Goal: Entertainment & Leisure: Consume media (video, audio)

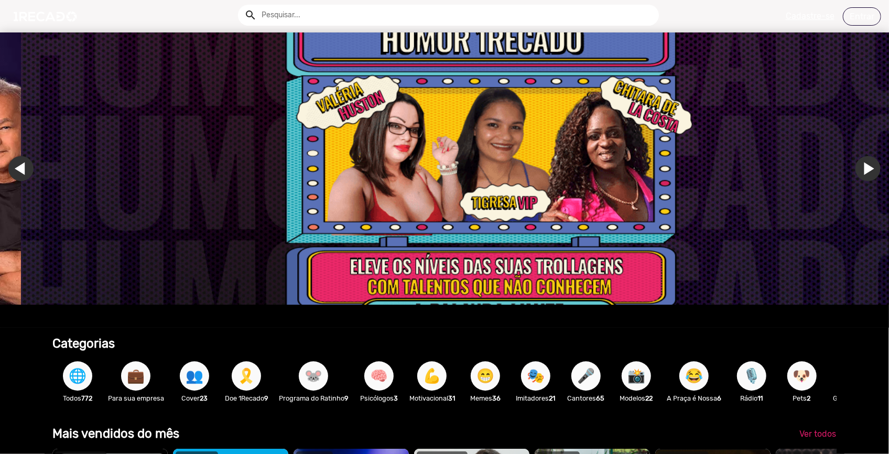
click at [324, 13] on input "text" at bounding box center [456, 15] width 405 height 21
type input "[PERSON_NAME]"
click at [241, 5] on button "search" at bounding box center [250, 14] width 18 height 18
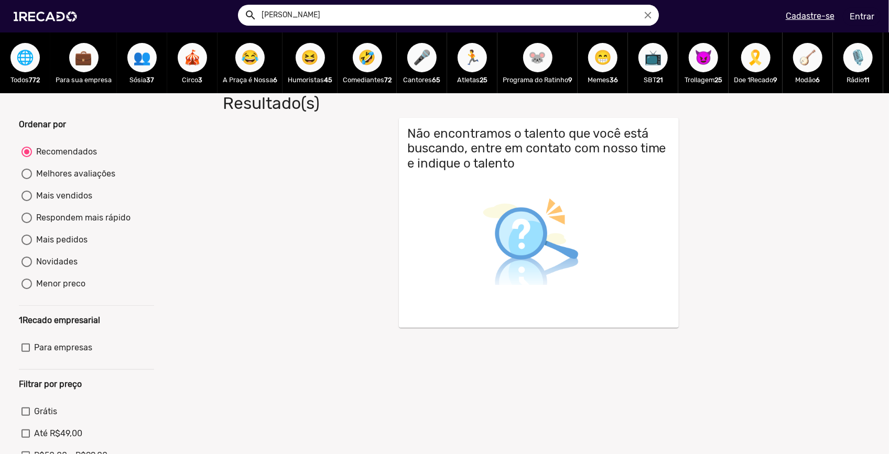
click at [425, 57] on span "🎤" at bounding box center [422, 57] width 18 height 29
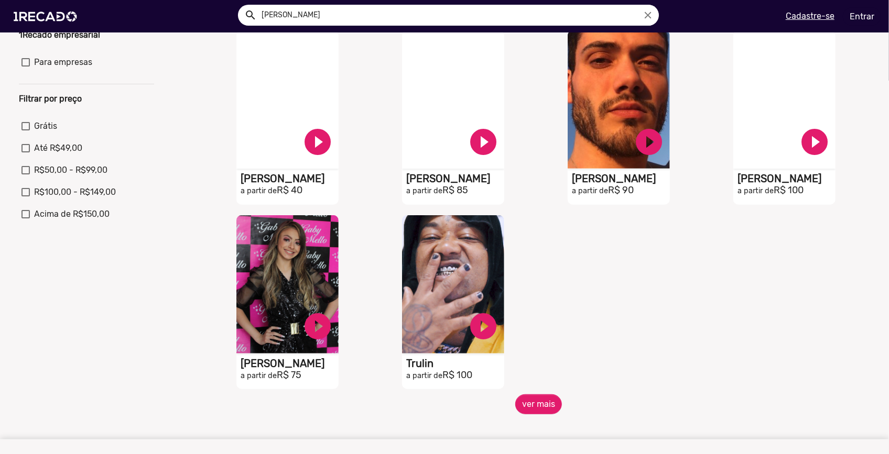
scroll to position [333, 0]
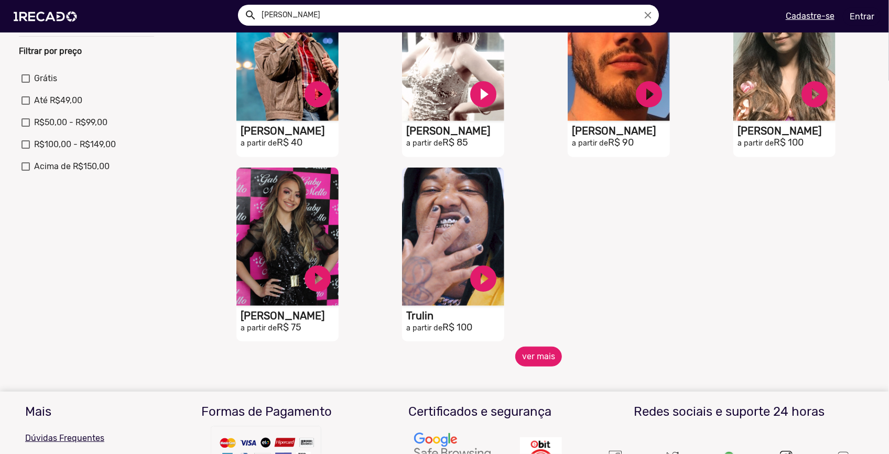
click at [541, 362] on button "ver mais" at bounding box center [538, 357] width 47 height 20
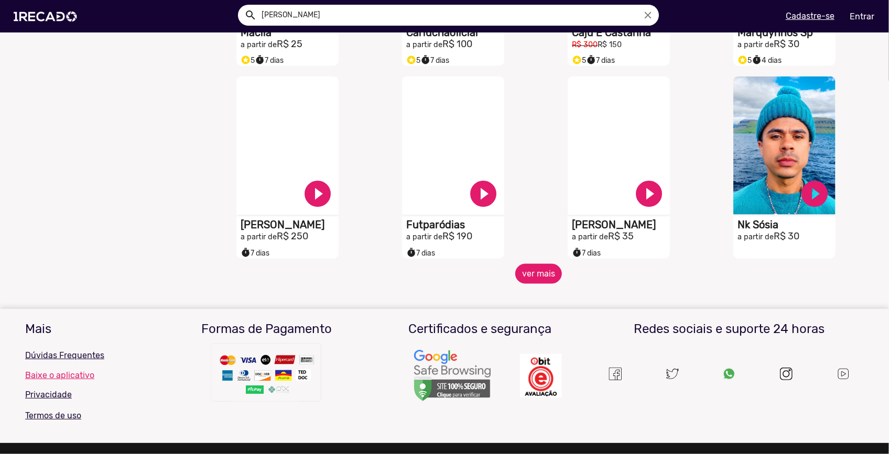
scroll to position [889, 0]
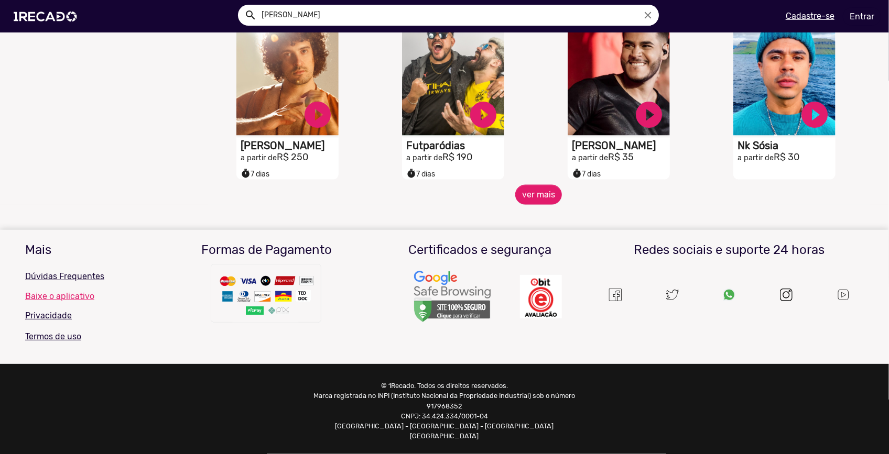
click at [530, 212] on mat-sidenav-content "🌐 Todos 772 💼 Para sua empresa 👥 Sósia 37 🎪 Circo 3 😂 A Praça é Nossa 6 😆 Humor…" at bounding box center [444, 227] width 889 height 454
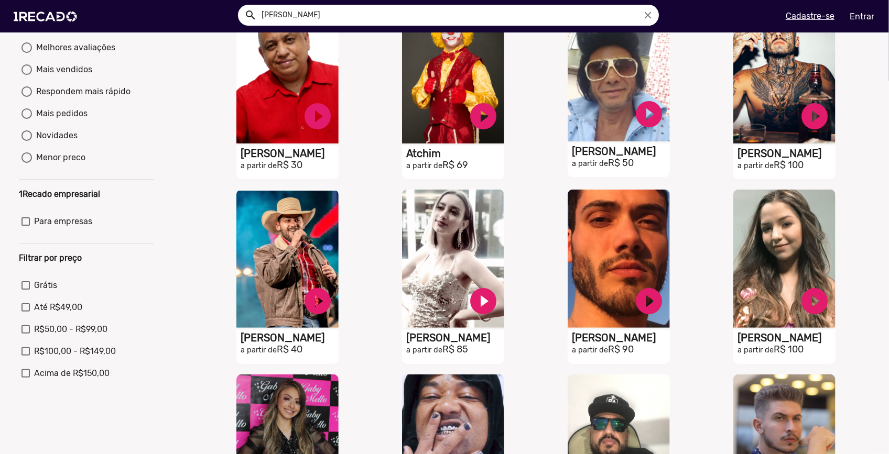
scroll to position [0, 0]
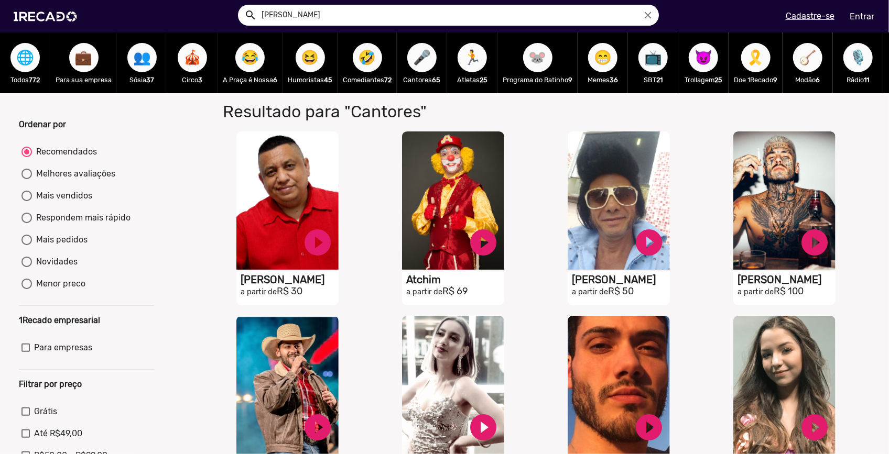
click at [817, 63] on span "🪕" at bounding box center [808, 57] width 18 height 29
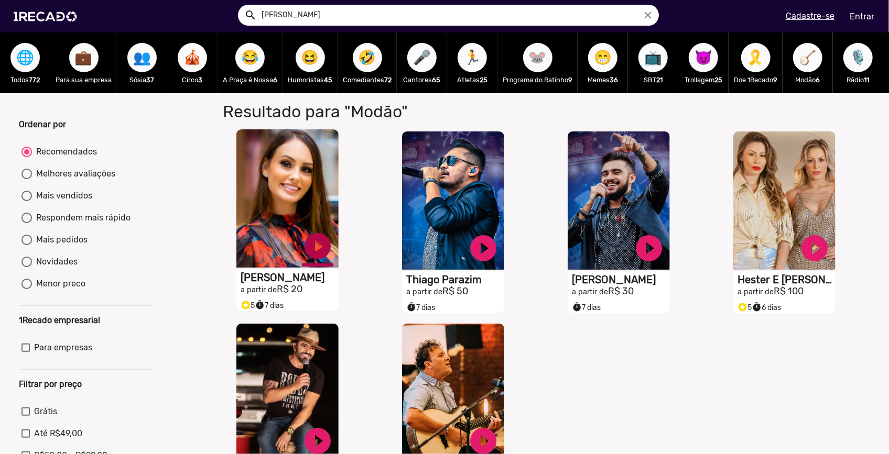
click at [312, 250] on link "play_circle_filled" at bounding box center [317, 246] width 31 height 31
click at [314, 260] on link "pause_circle" at bounding box center [317, 246] width 31 height 31
